Goal: Task Accomplishment & Management: Manage account settings

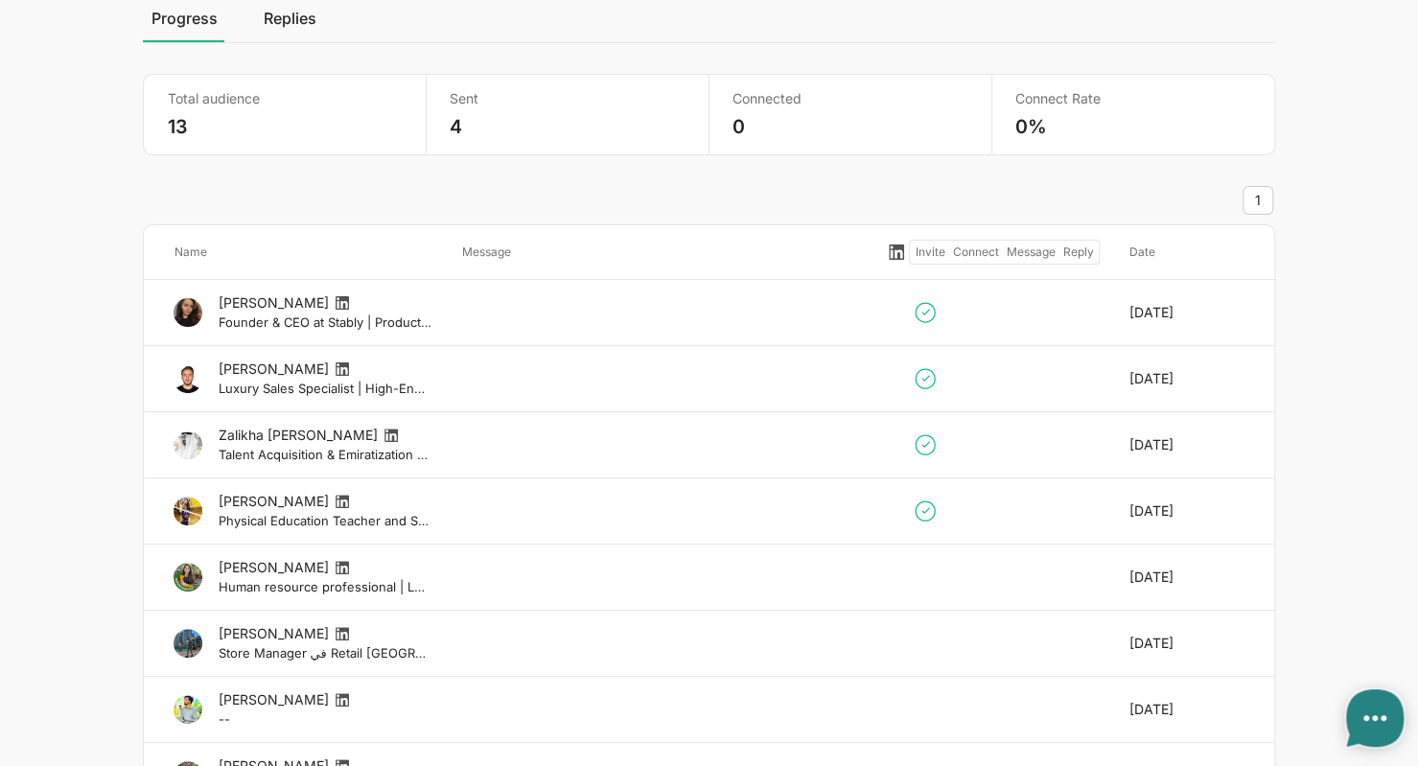
scroll to position [71, 0]
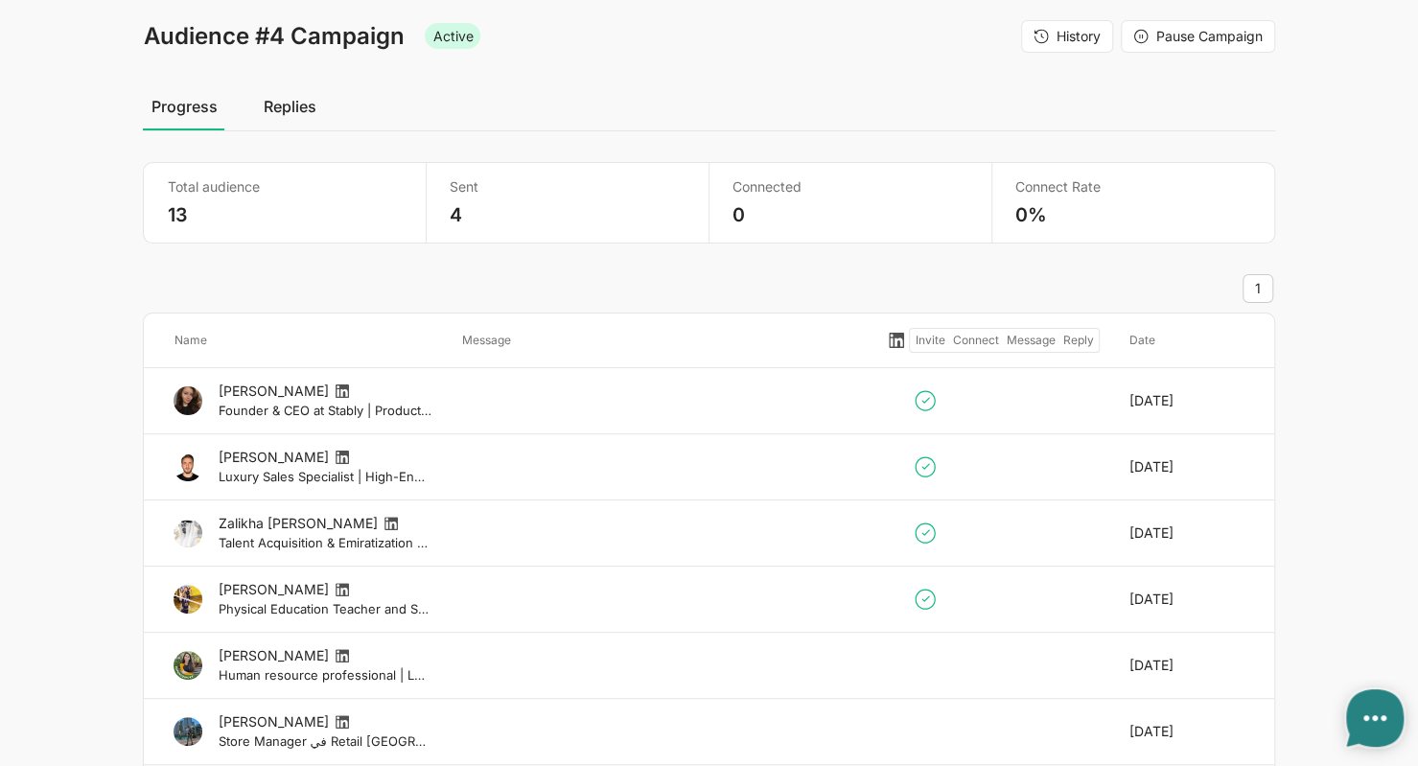
click at [293, 110] on link "Replies" at bounding box center [289, 106] width 68 height 48
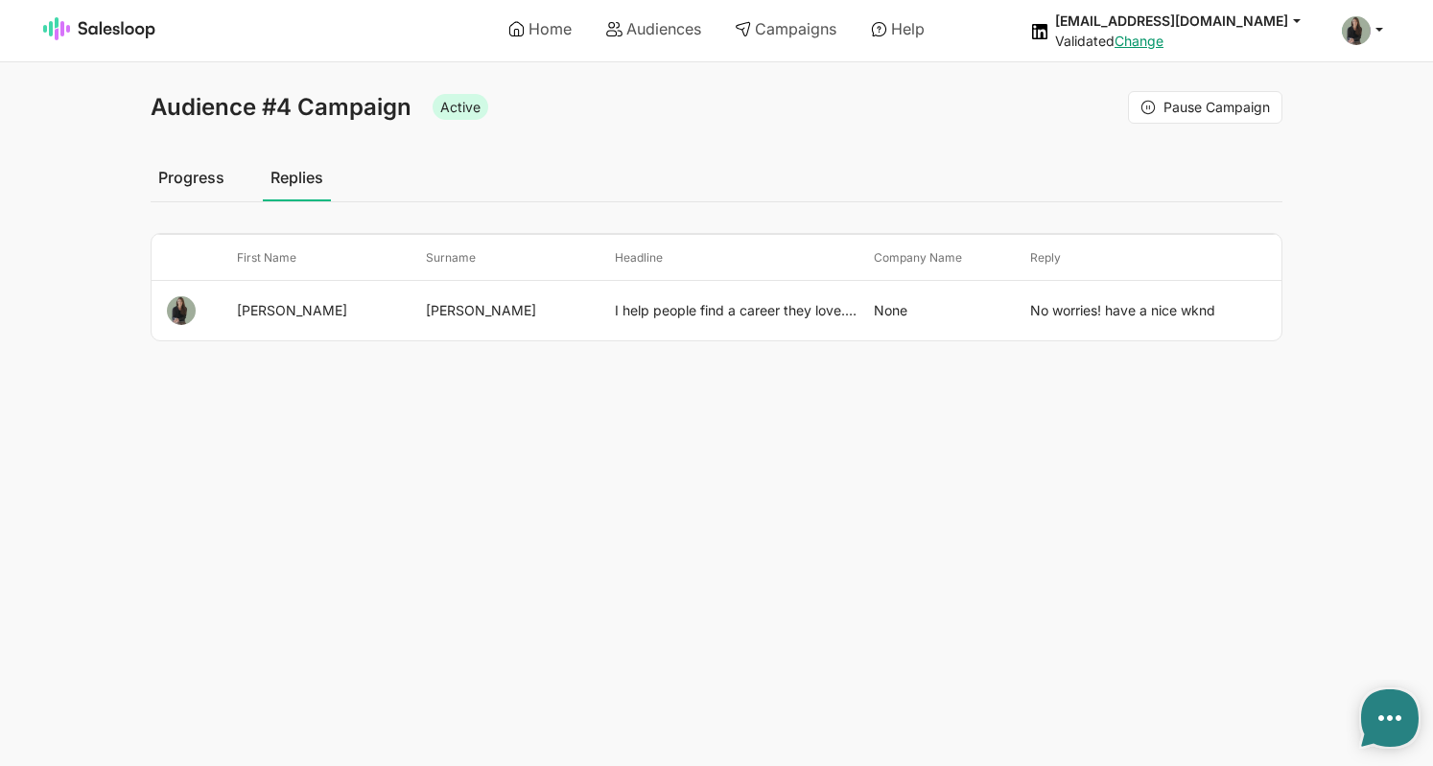
type textarea "x"
click at [183, 167] on link "Progress" at bounding box center [192, 177] width 82 height 48
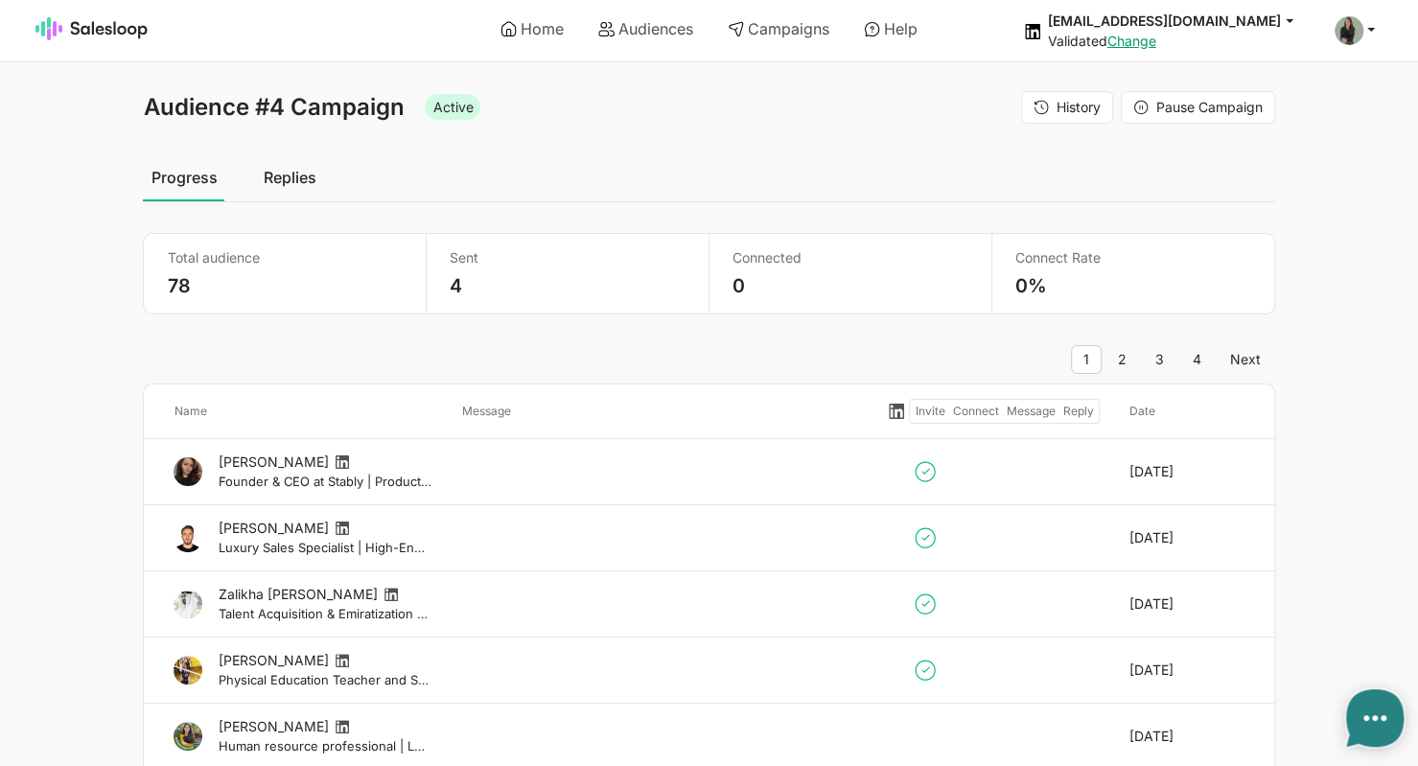
type textarea "x"
click at [1195, 362] on link "4" at bounding box center [1198, 359] width 34 height 29
type textarea "x"
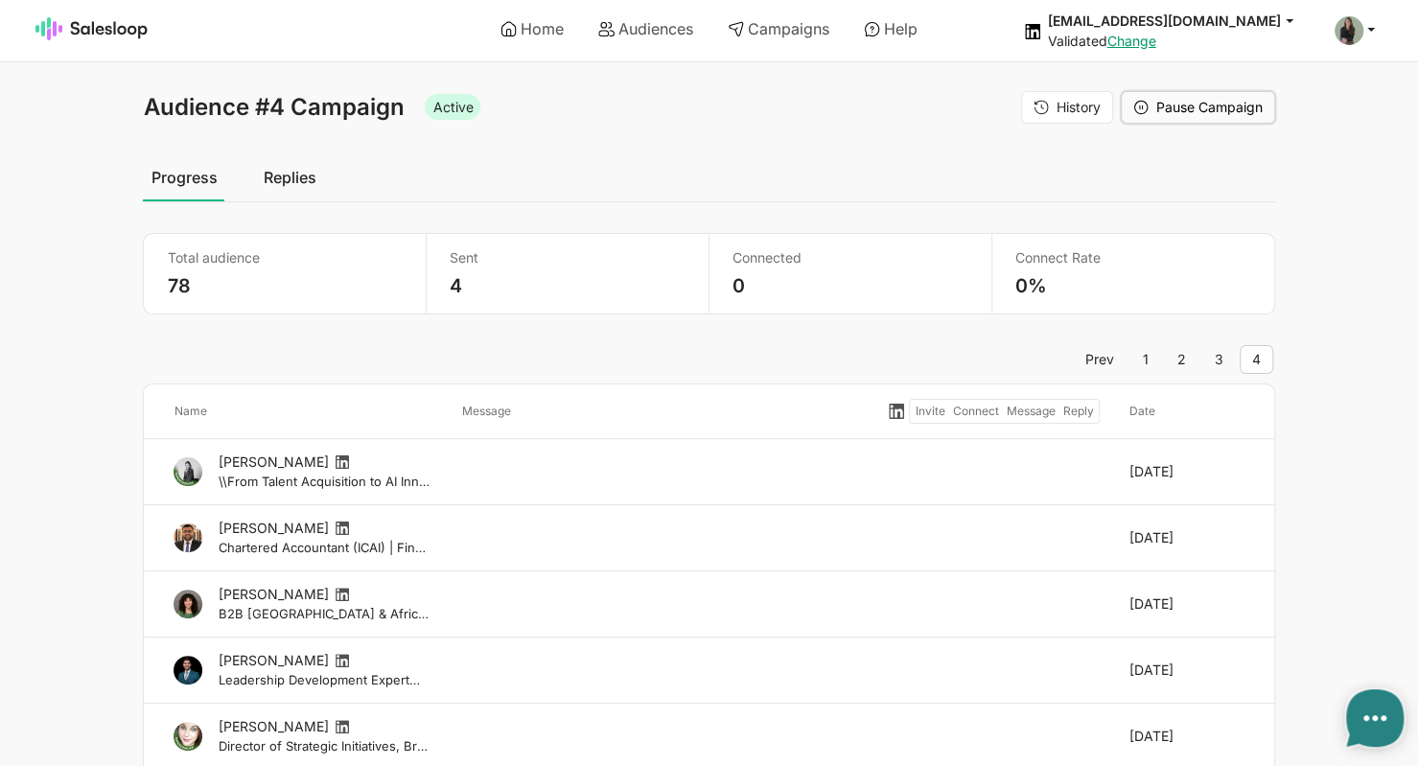
click at [1189, 102] on span "Pause Campaign" at bounding box center [1210, 107] width 106 height 16
type textarea "x"
